Goal: Check status

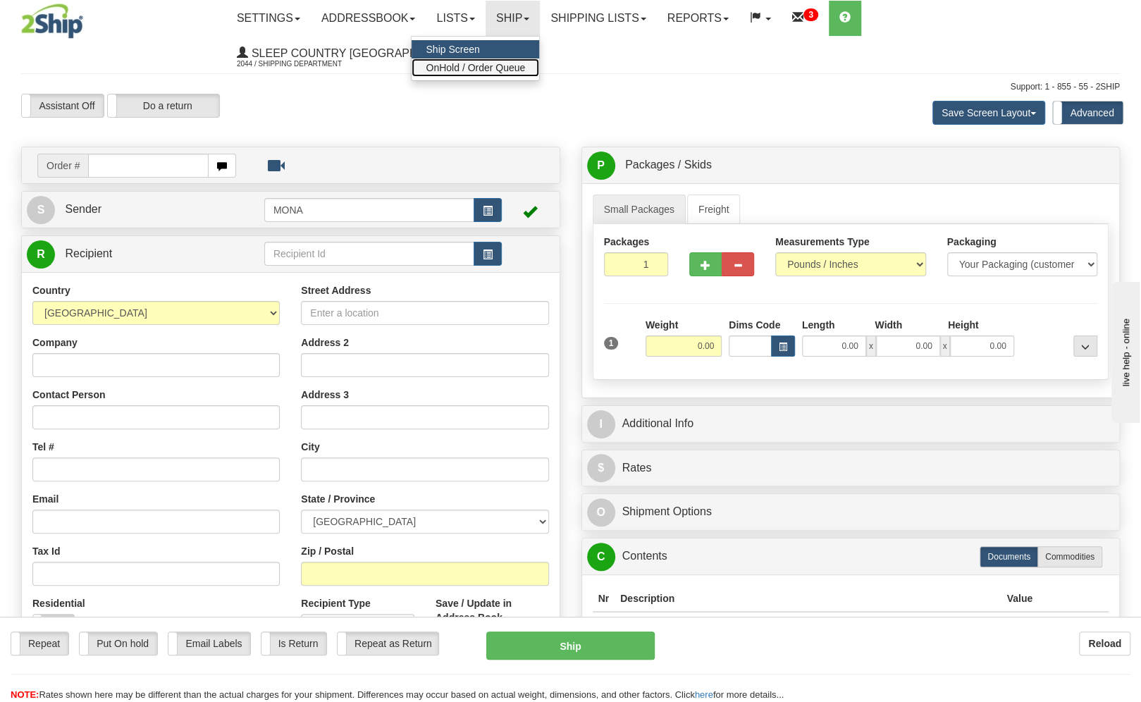
click at [525, 65] on span "OnHold / Order Queue" at bounding box center [475, 67] width 99 height 11
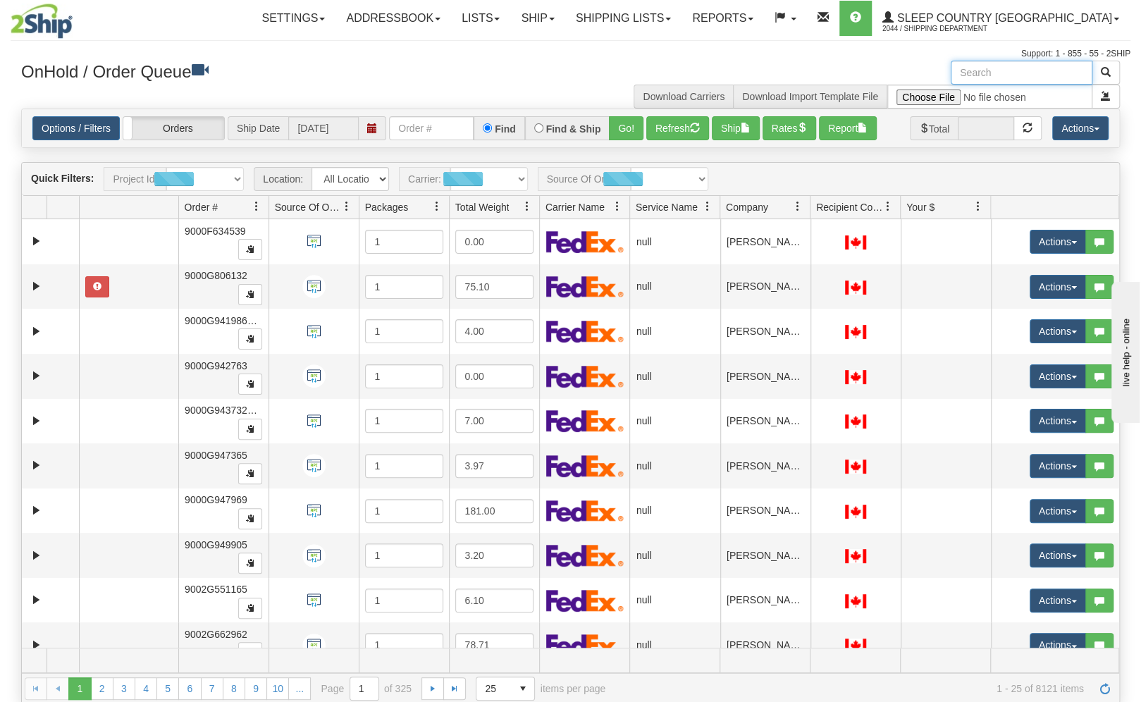
click at [1071, 68] on input "text" at bounding box center [1022, 73] width 142 height 24
paste input "John Gailbraith"
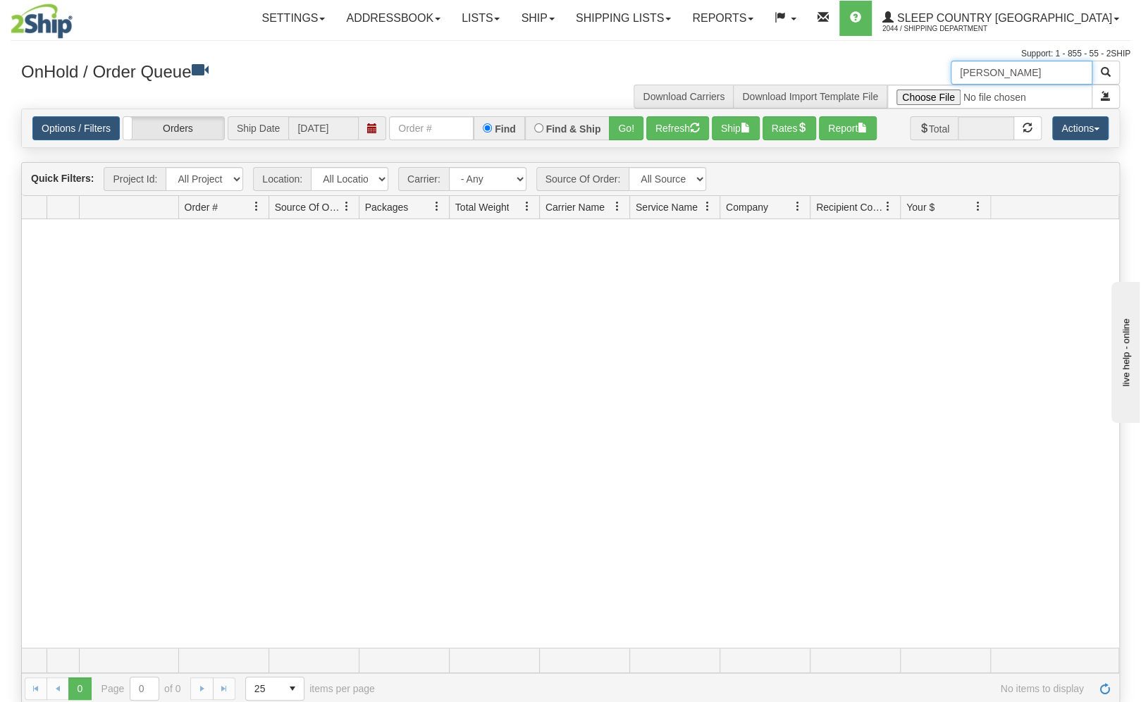
type input "John Gailbraith"
